Goal: Navigation & Orientation: Go to known website

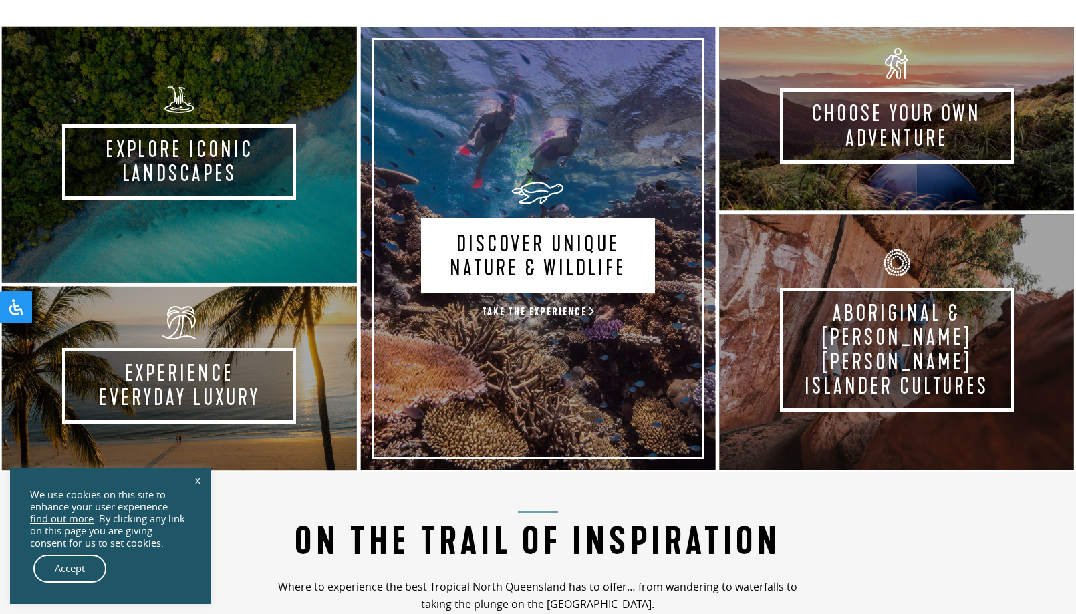
scroll to position [934, 0]
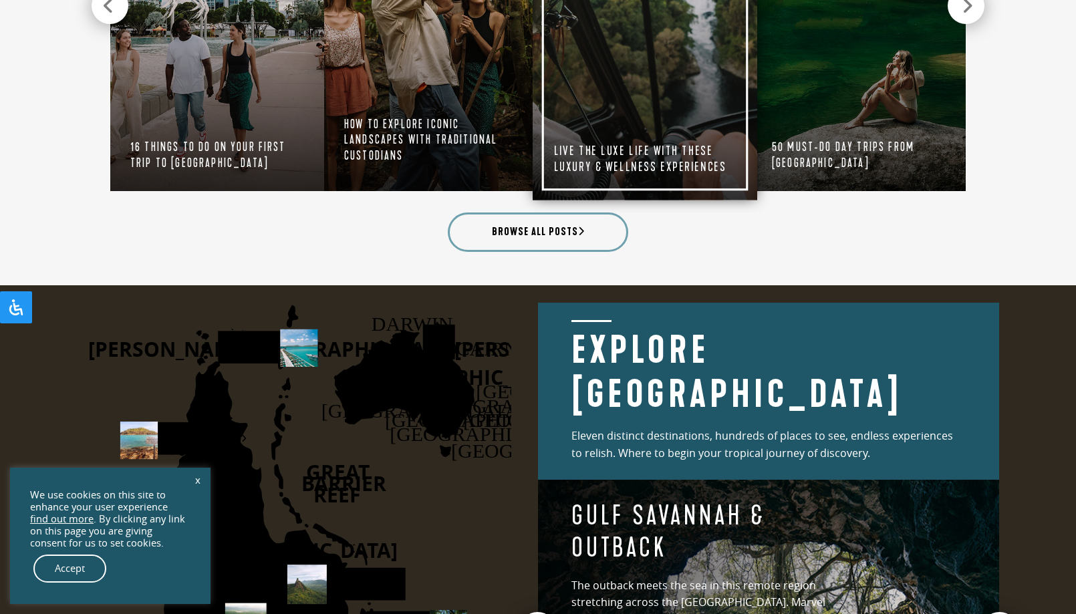
scroll to position [1576, 0]
